Goal: Task Accomplishment & Management: Use online tool/utility

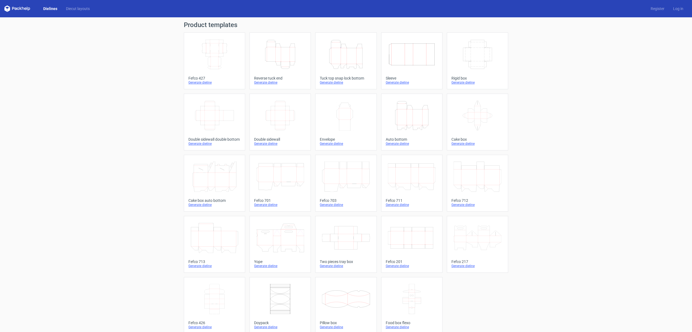
click at [339, 82] on div "Generate dieline" at bounding box center [346, 82] width 52 height 4
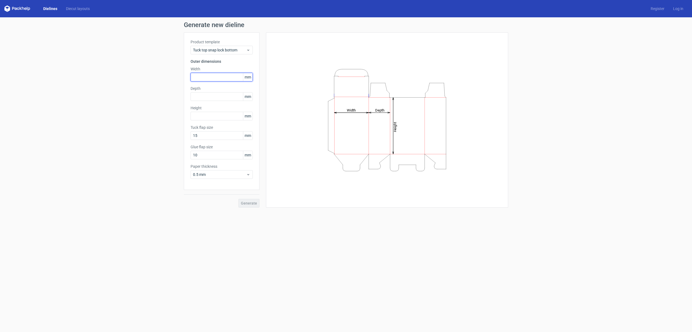
click at [219, 79] on input "text" at bounding box center [221, 77] width 62 height 9
type input "200"
click at [206, 95] on input "text" at bounding box center [221, 96] width 62 height 9
type input "150"
click at [205, 116] on input "text" at bounding box center [221, 116] width 62 height 9
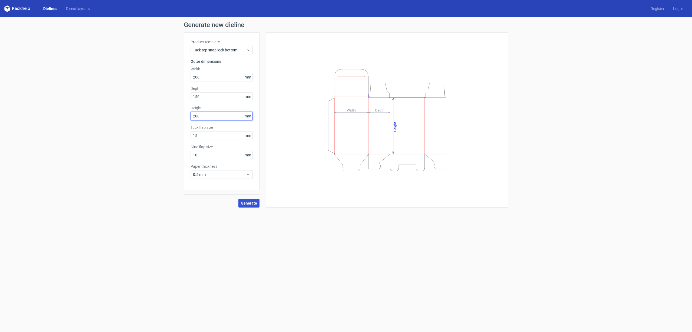
type input "200"
click at [249, 202] on span "Generate" at bounding box center [249, 203] width 16 height 4
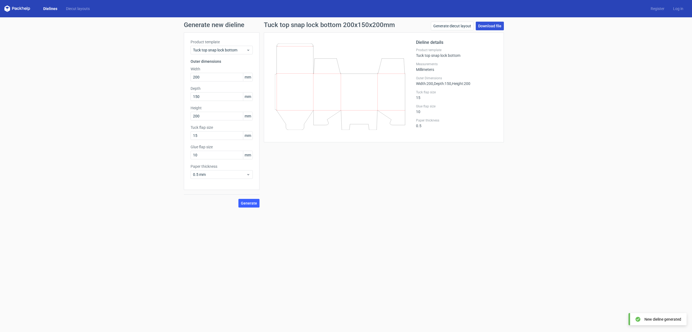
click at [492, 26] on link "Download file" at bounding box center [490, 26] width 28 height 9
